Goal: Complete application form

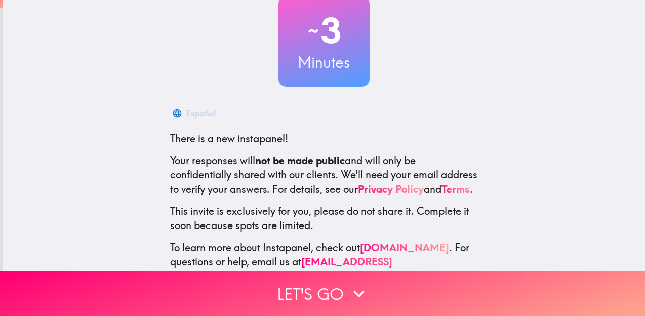
scroll to position [104, 0]
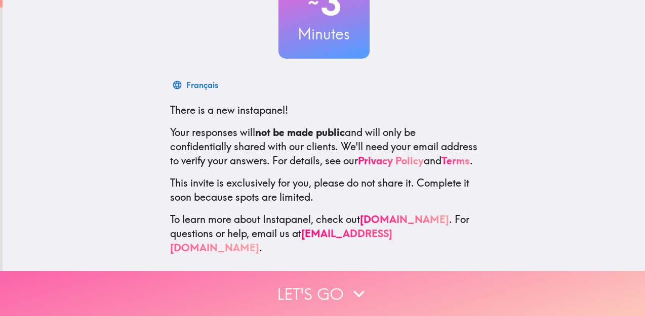
click at [326, 286] on button "Let's go" at bounding box center [322, 293] width 645 height 45
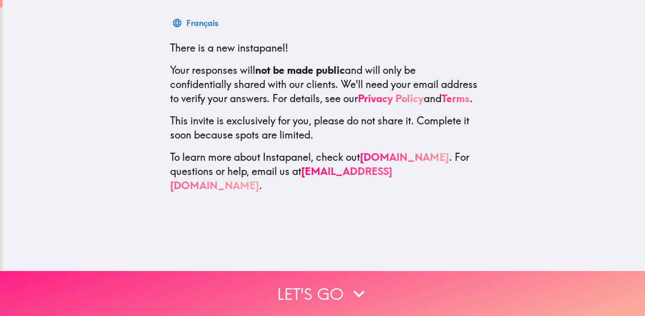
scroll to position [0, 0]
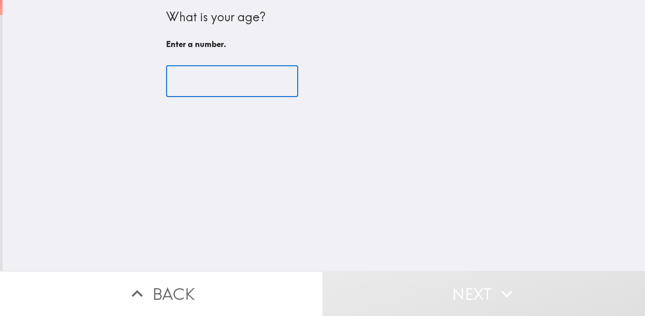
click at [235, 87] on input "number" at bounding box center [232, 81] width 132 height 31
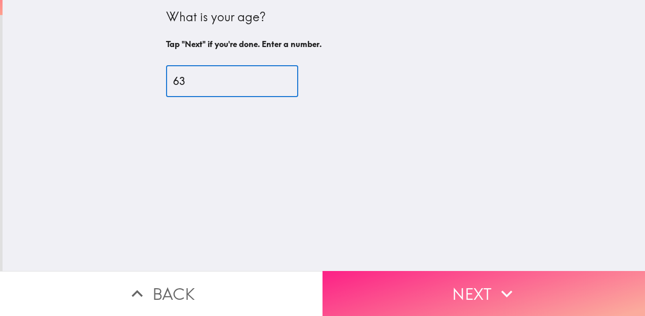
type input "63"
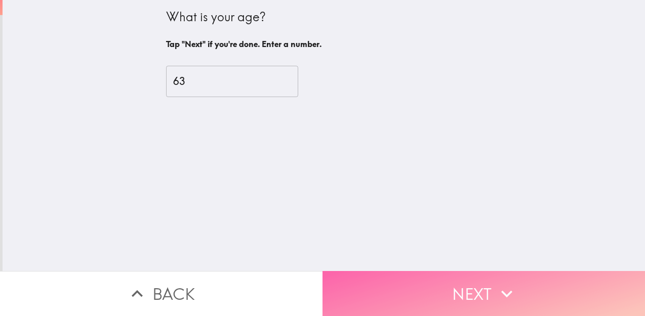
click at [379, 271] on button "Next" at bounding box center [483, 293] width 322 height 45
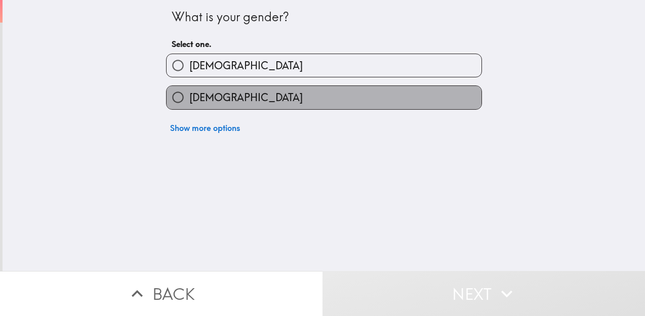
click at [278, 103] on label "[DEMOGRAPHIC_DATA]" at bounding box center [324, 97] width 315 height 23
click at [189, 103] on input "[DEMOGRAPHIC_DATA]" at bounding box center [178, 97] width 23 height 23
radio input "true"
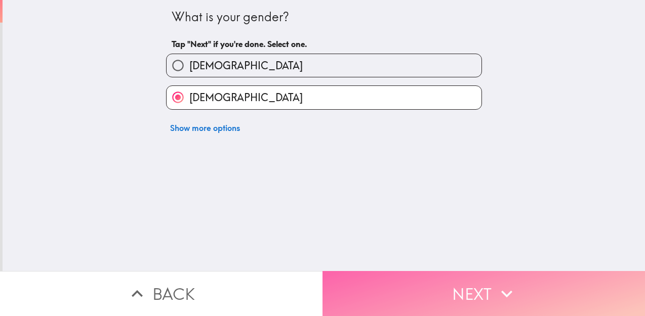
click at [371, 281] on button "Next" at bounding box center [483, 293] width 322 height 45
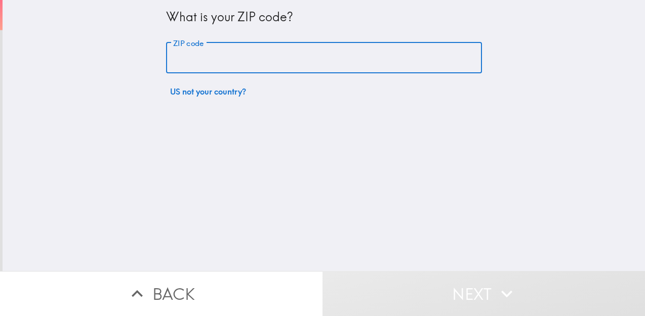
click at [305, 69] on input "ZIP code" at bounding box center [324, 58] width 316 height 31
type input "85050"
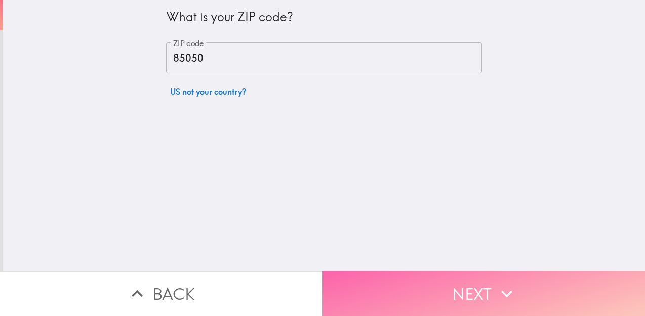
click at [385, 288] on button "Next" at bounding box center [483, 293] width 322 height 45
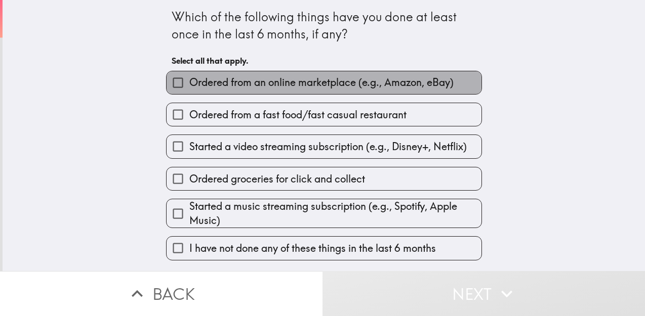
click at [239, 83] on span "Ordered from an online marketplace (e.g., Amazon, eBay)" at bounding box center [321, 82] width 264 height 14
click at [189, 83] on input "Ordered from an online marketplace (e.g., Amazon, eBay)" at bounding box center [178, 82] width 23 height 23
checkbox input "true"
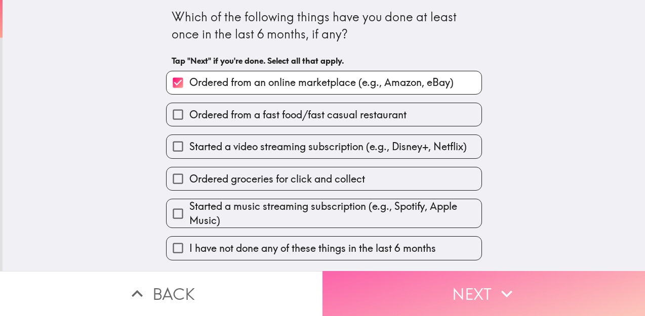
click at [332, 283] on button "Next" at bounding box center [483, 293] width 322 height 45
